Goal: Transaction & Acquisition: Obtain resource

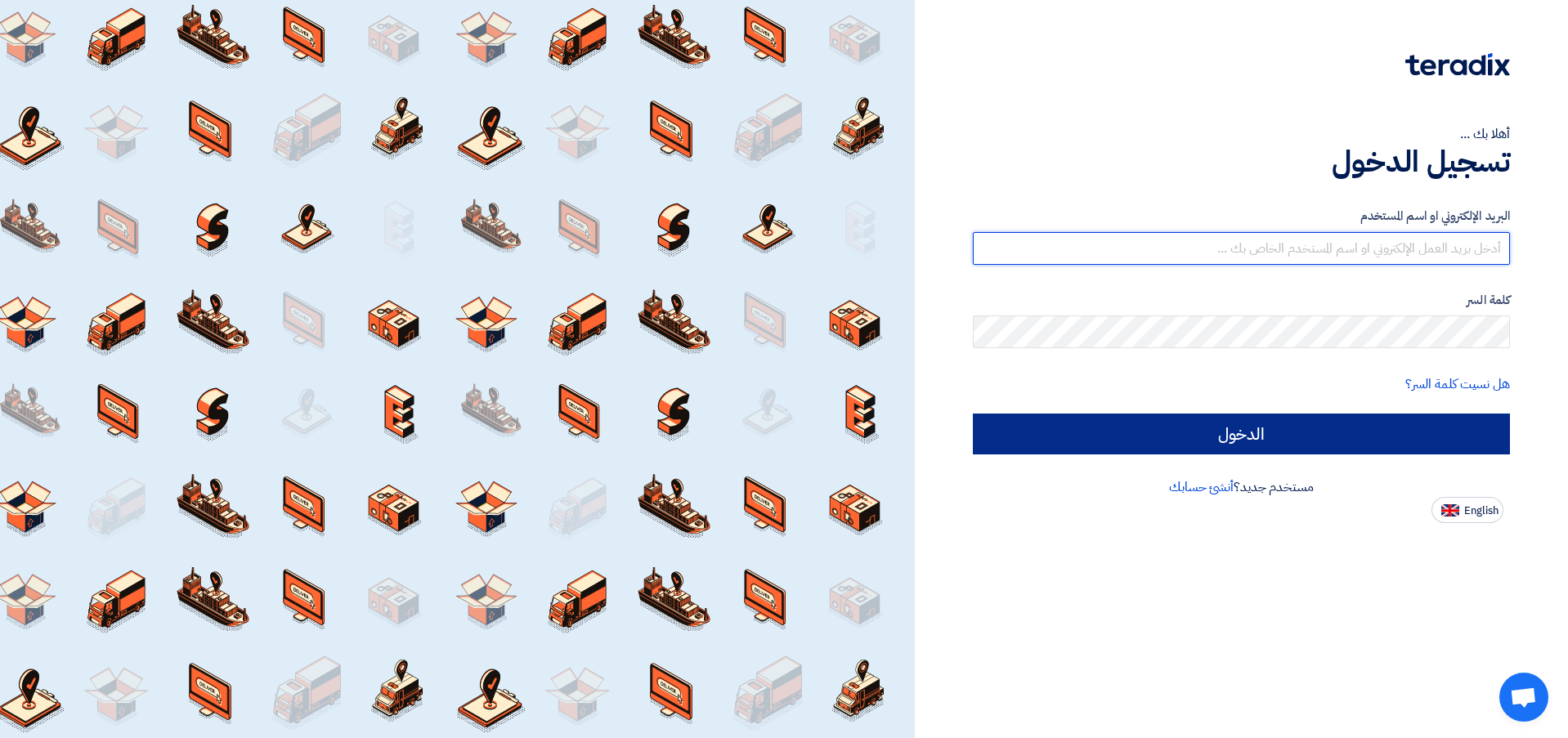
type input "[EMAIL_ADDRESS][DOMAIN_NAME]"
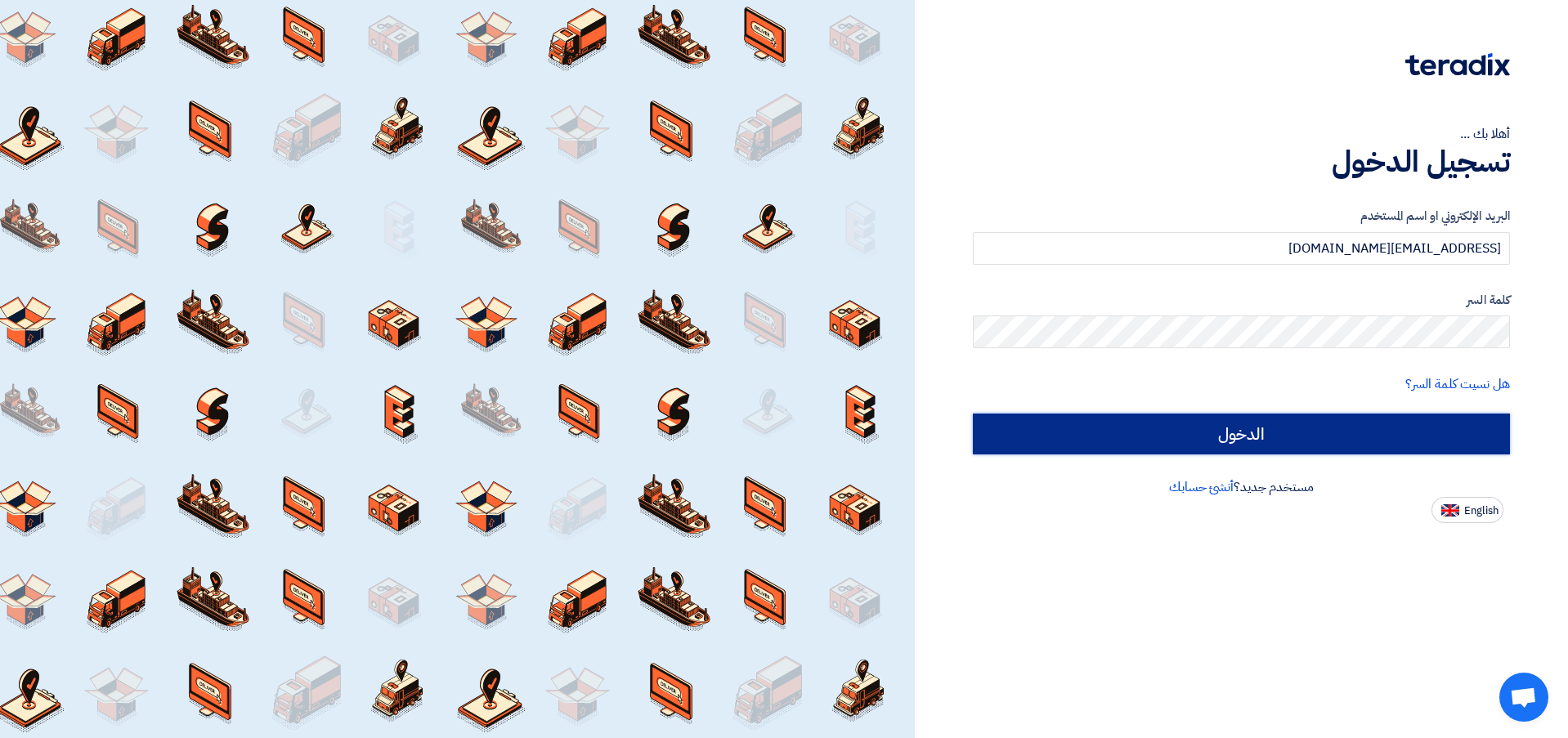
click at [1271, 434] on input "الدخول" at bounding box center [1241, 434] width 537 height 41
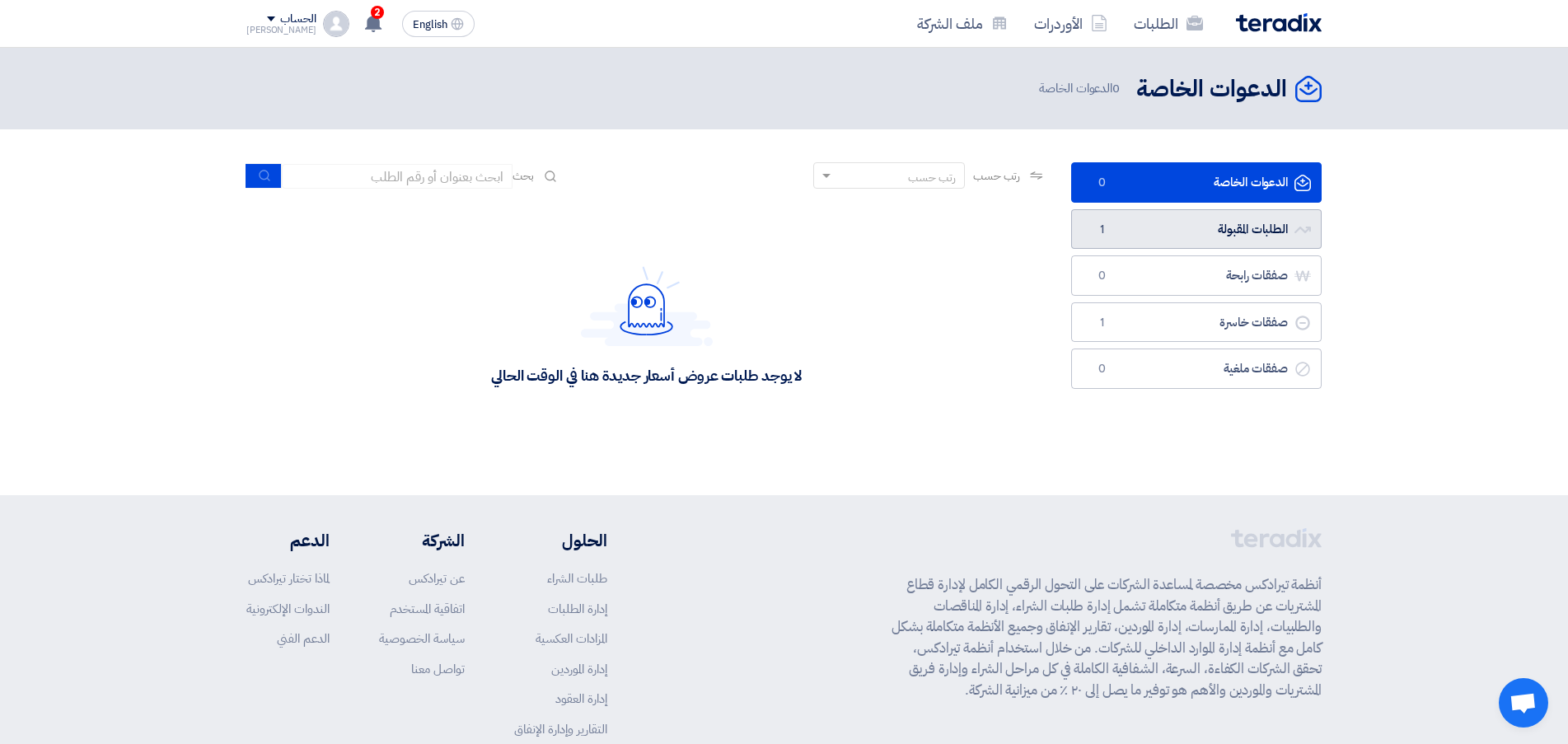
click at [1198, 226] on link "الطلبات المقبولة الطلبات المقبولة 1" at bounding box center [1196, 229] width 250 height 40
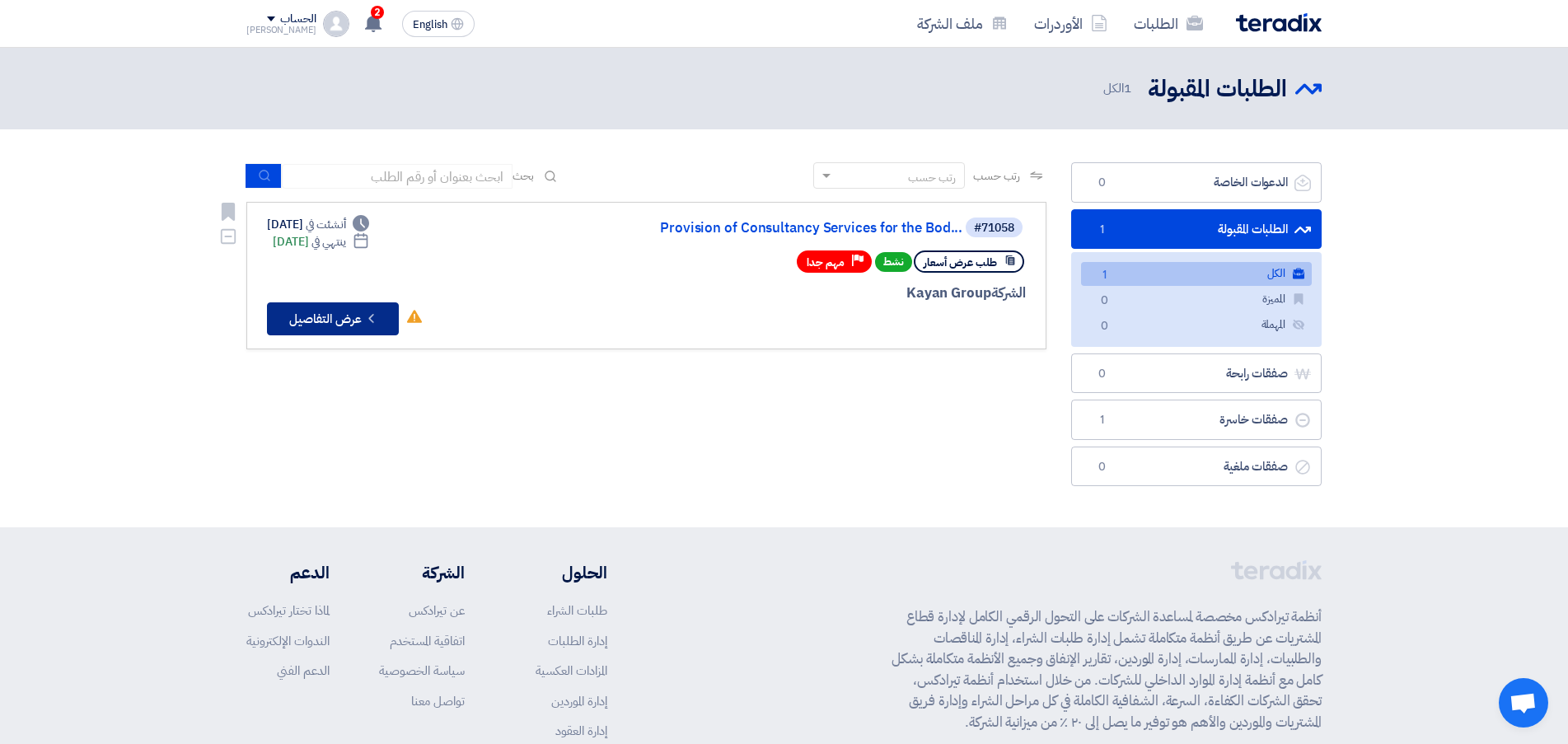
click at [345, 322] on button "Check details عرض التفاصيل" at bounding box center [332, 318] width 132 height 33
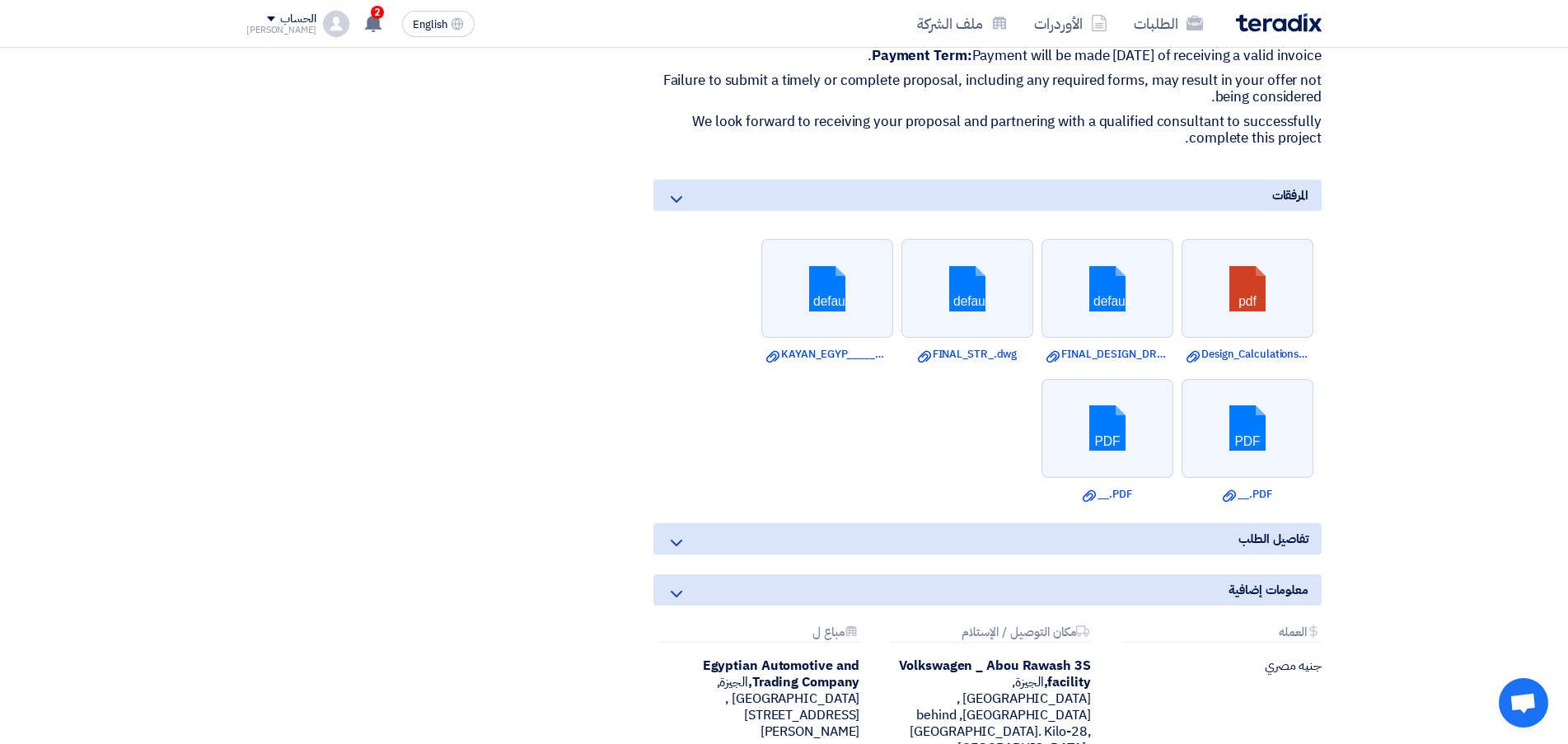
scroll to position [1153, 0]
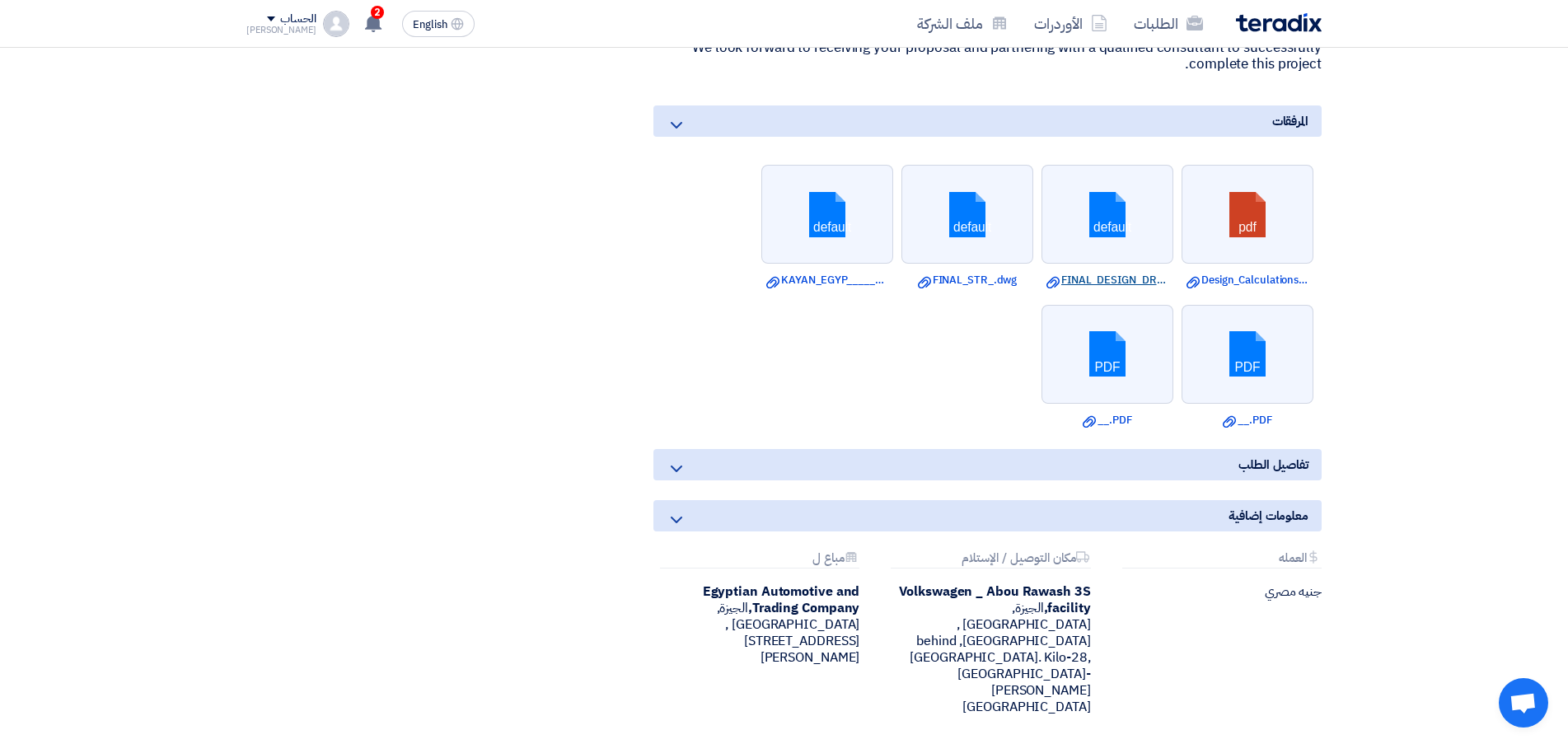
click at [1105, 288] on link "Download file FINAL_DESIGN_DRAWINGS_OSCREV_.dwg" at bounding box center [1108, 280] width 122 height 16
click at [972, 288] on link "Download file FINAL_STR_.dwg" at bounding box center [967, 280] width 122 height 16
click at [850, 288] on link "Download file KAYAN_EGYP______MODIFAID.dwg" at bounding box center [828, 280] width 122 height 16
click at [1269, 428] on link "Download file __.PDF" at bounding box center [1248, 420] width 122 height 16
click at [1125, 428] on link "Download file __.PDF" at bounding box center [1108, 420] width 122 height 16
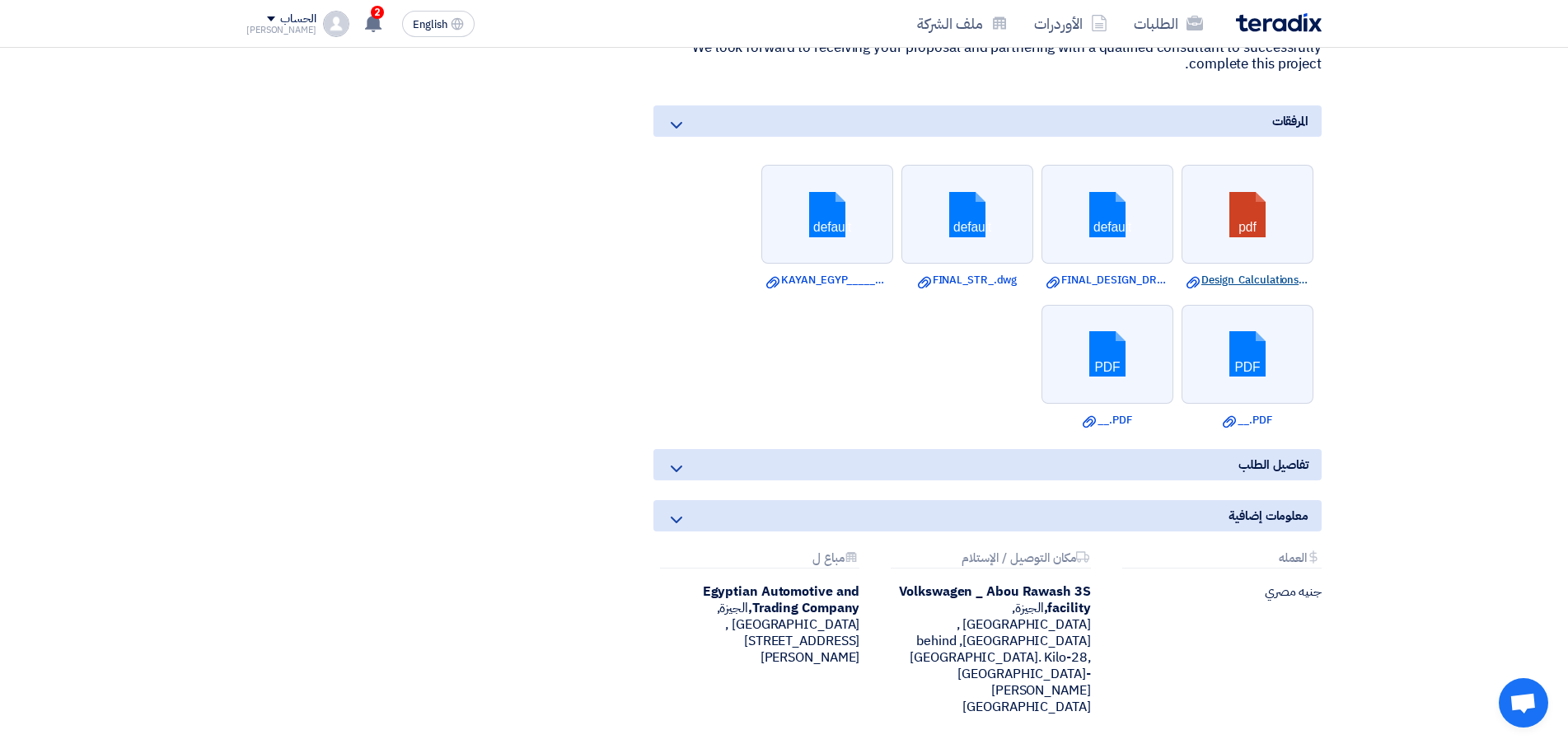
click at [1269, 288] on link "Download file Design_Calculations_____steel_OSCrev.pdf" at bounding box center [1248, 280] width 122 height 16
click at [1176, 315] on ul "pdf Download file Design_Calculations_____steel_OSCrev.pdf default Download fil…" at bounding box center [987, 296] width 669 height 280
click at [1231, 288] on link "Download file Design_Calculations_____steel_OSCrev.pdf" at bounding box center [1248, 280] width 122 height 16
